Goal: Navigation & Orientation: Find specific page/section

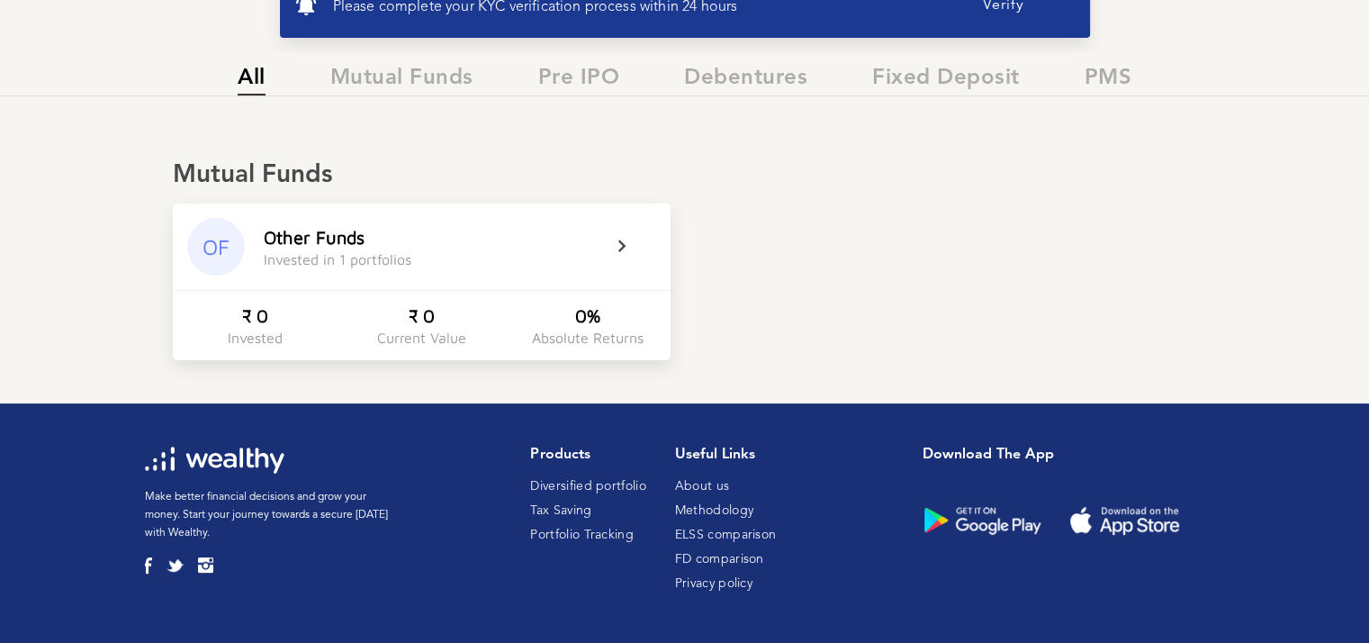
scroll to position [371, 0]
click at [391, 82] on span "Mutual Funds" at bounding box center [401, 81] width 143 height 30
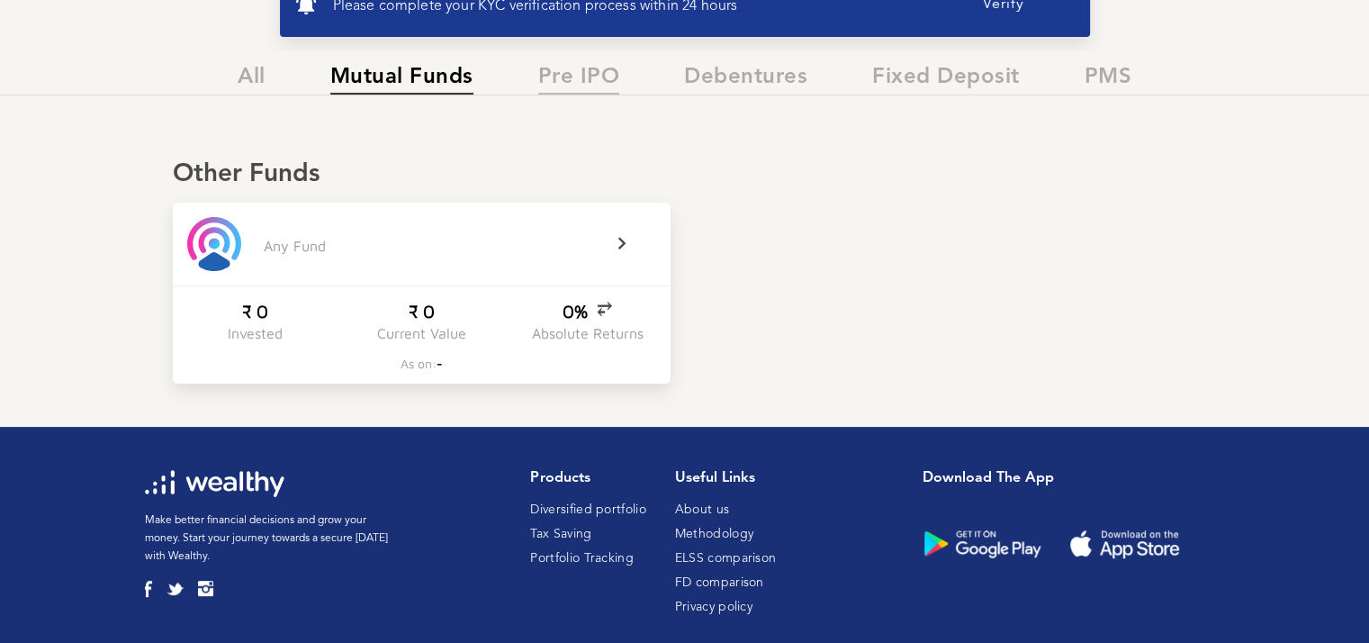
click at [575, 77] on span "Pre IPO" at bounding box center [579, 80] width 82 height 30
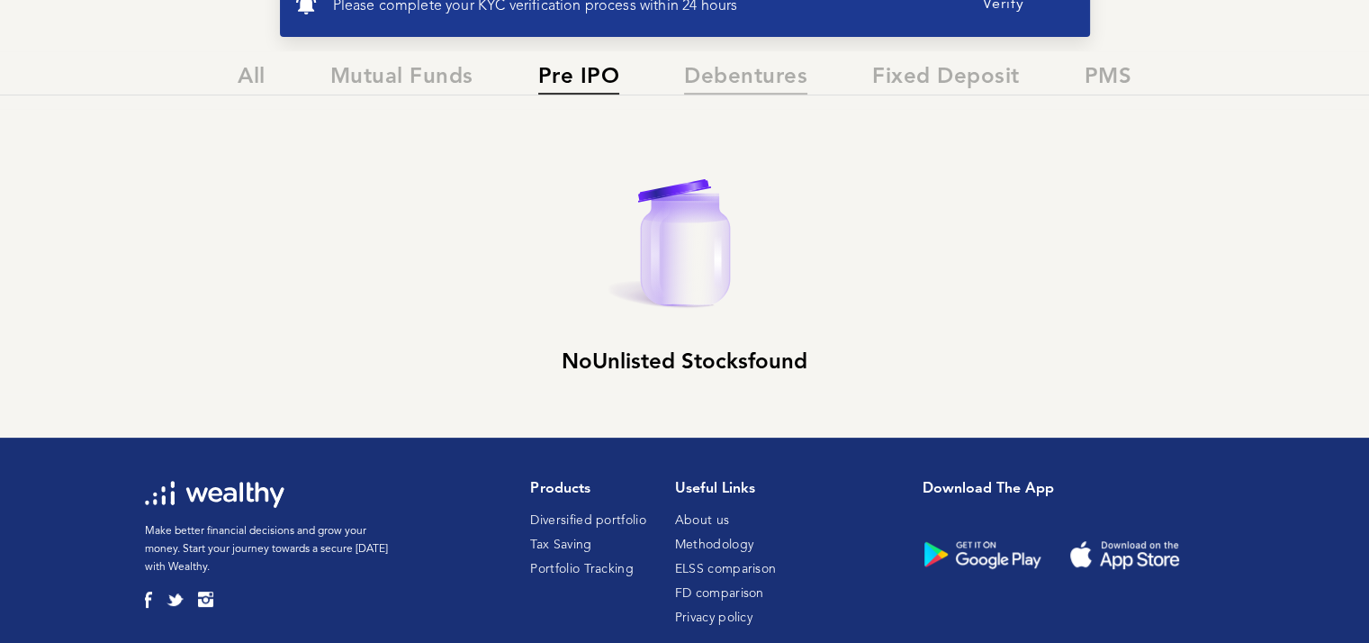
click at [739, 84] on span "Debentures" at bounding box center [745, 80] width 123 height 30
click at [917, 79] on span "Fixed Deposit" at bounding box center [946, 80] width 148 height 30
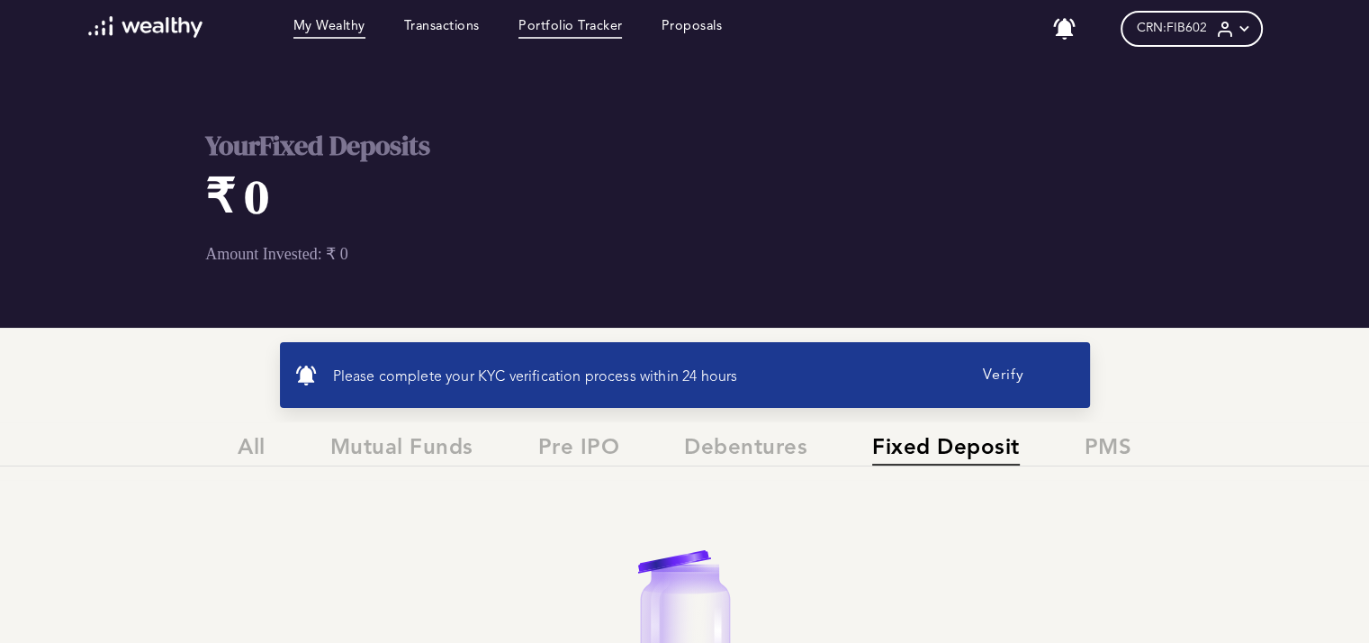
click at [581, 29] on link "Portfolio Tracker" at bounding box center [570, 29] width 104 height 20
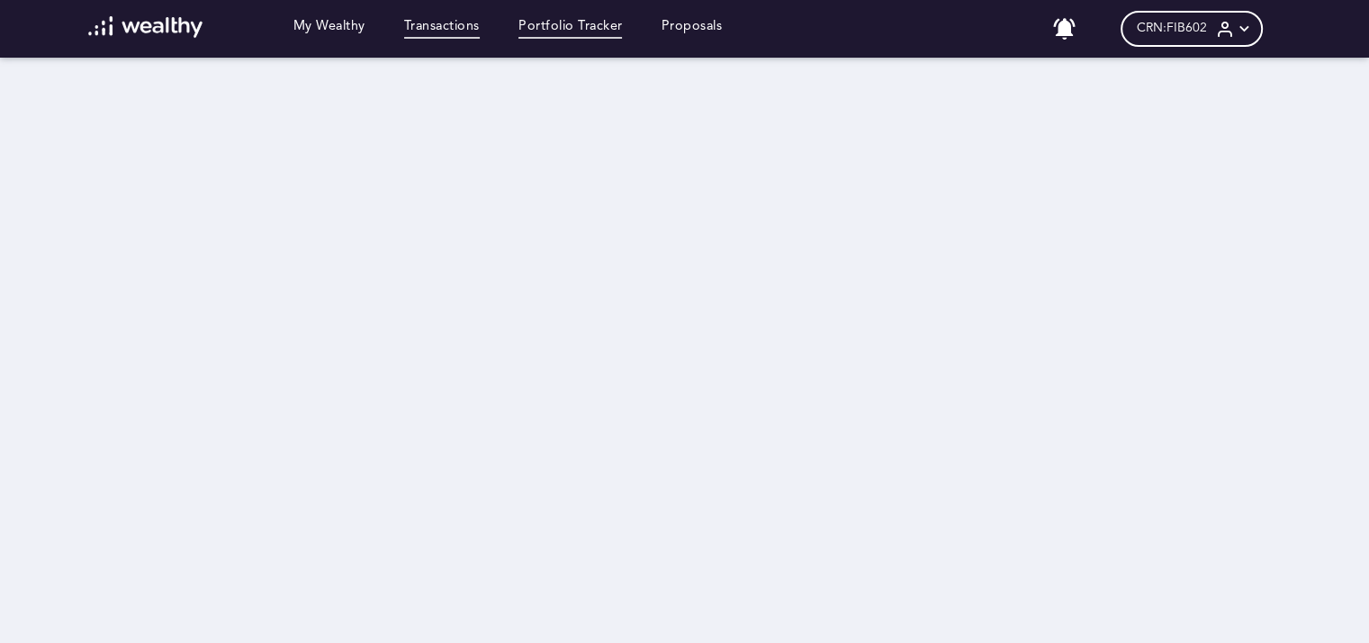
click at [450, 23] on link "Transactions" at bounding box center [442, 29] width 76 height 20
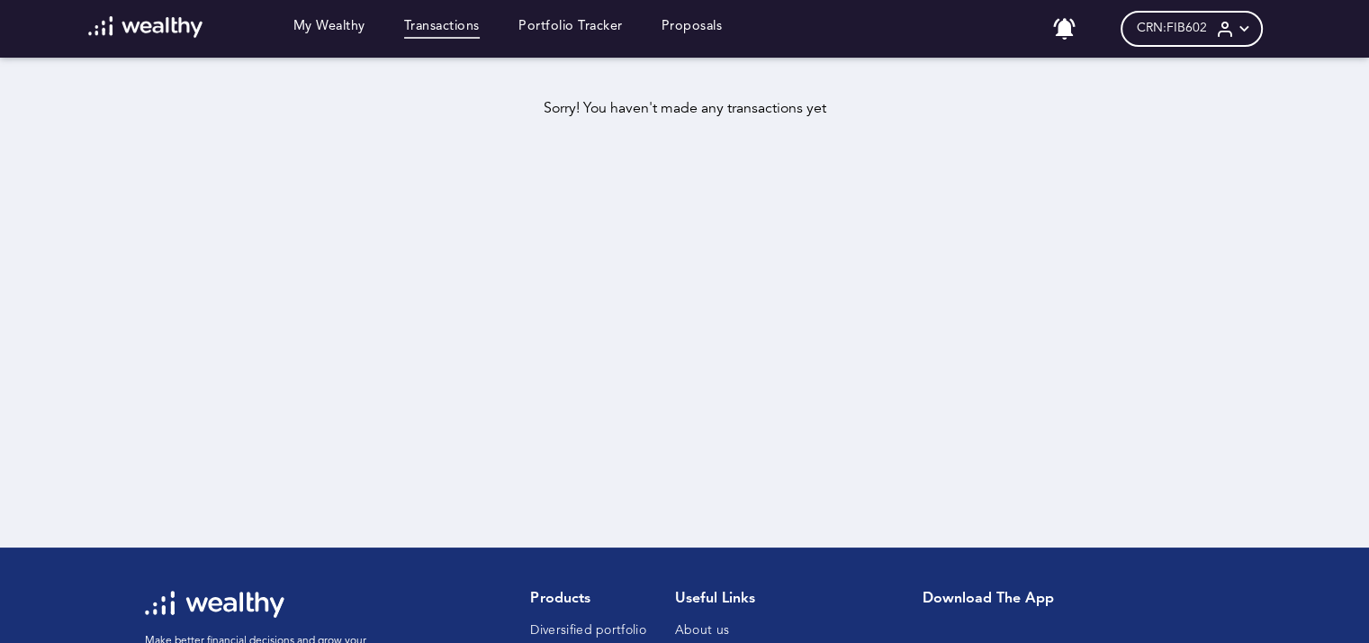
click at [352, 17] on div "My Wealthy Transactions Portfolio Tracker Proposals" at bounding box center [405, 28] width 672 height 25
click at [354, 25] on link "My Wealthy" at bounding box center [329, 29] width 72 height 20
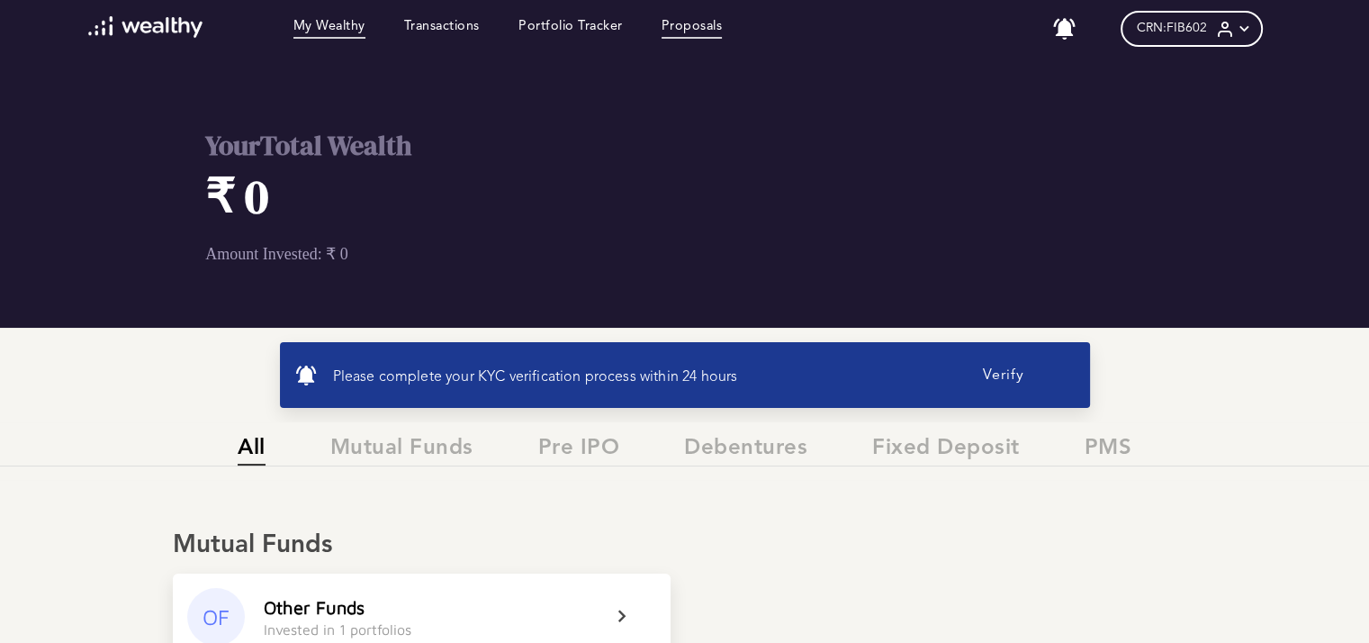
click at [688, 32] on link "Proposals" at bounding box center [692, 29] width 61 height 20
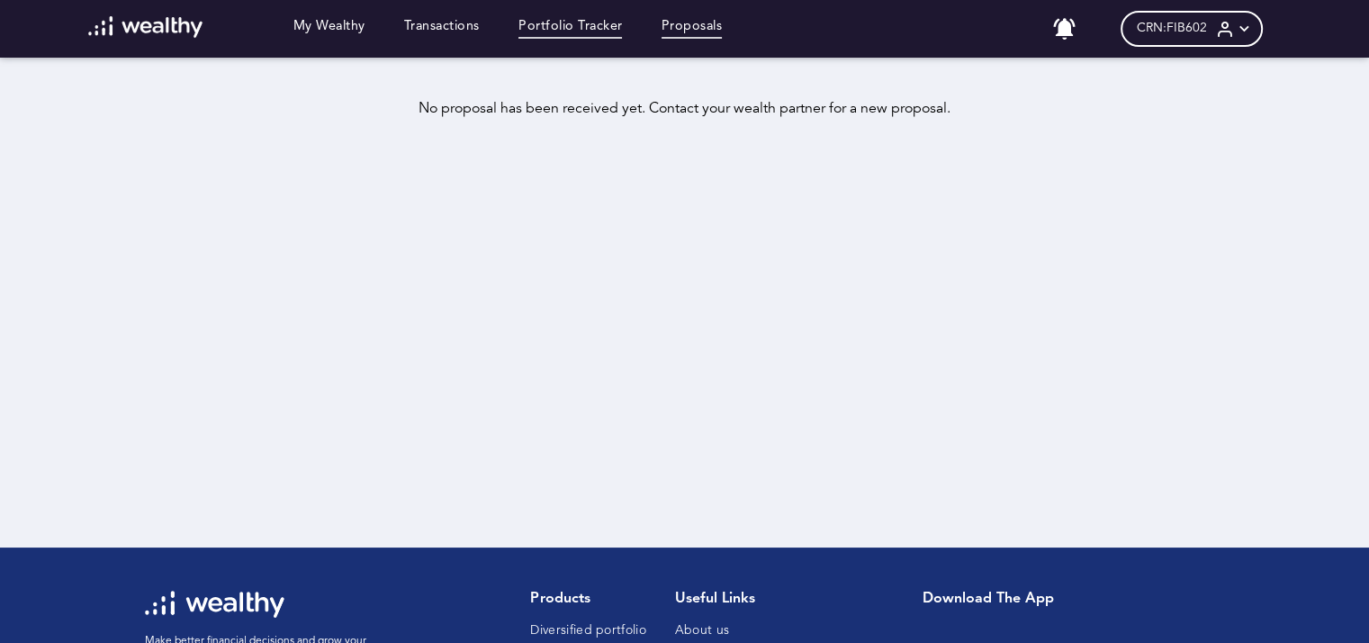
click at [579, 26] on link "Portfolio Tracker" at bounding box center [570, 29] width 104 height 20
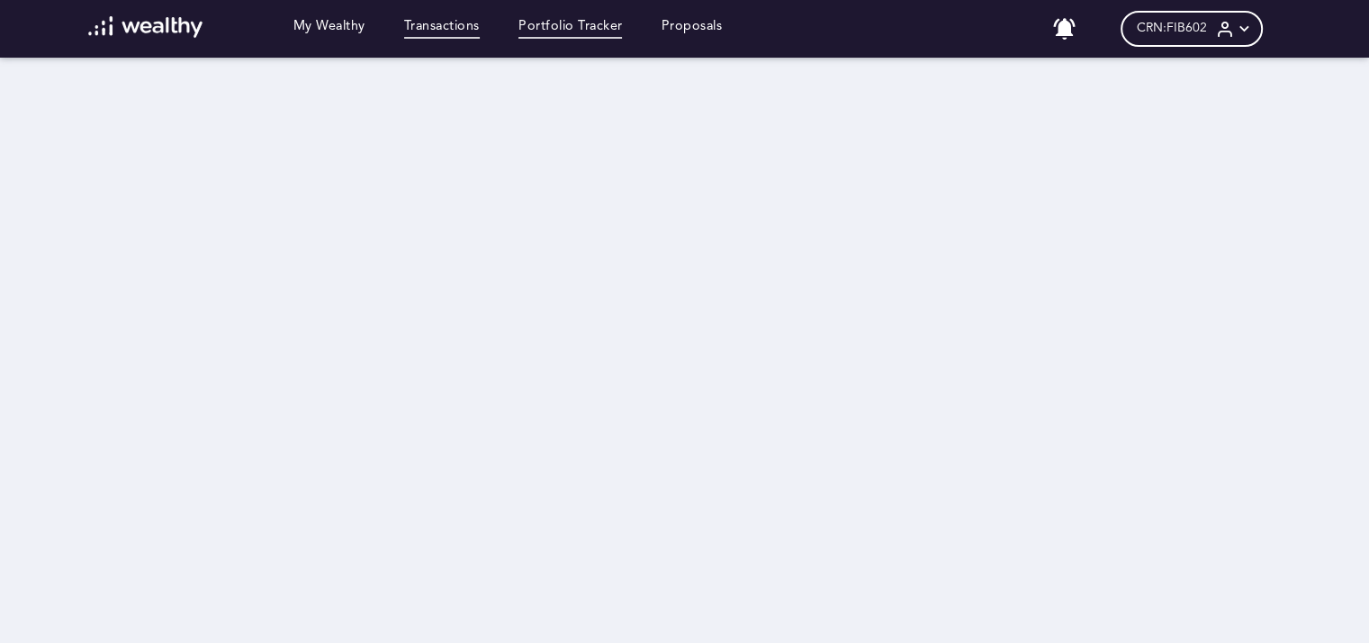
click at [446, 29] on link "Transactions" at bounding box center [442, 29] width 76 height 20
